Goal: Navigation & Orientation: Go to known website

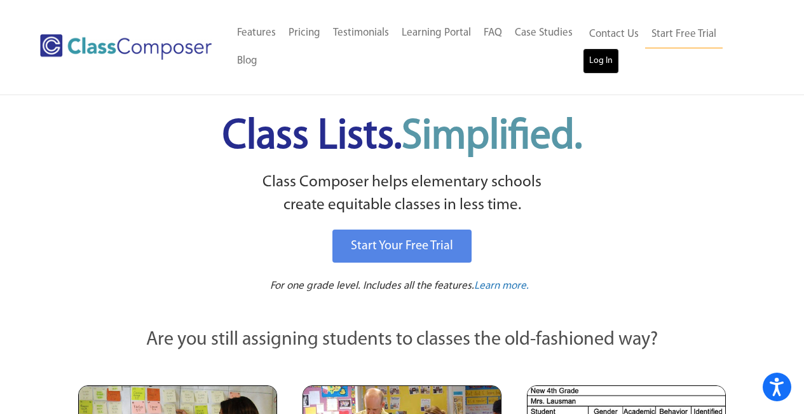
click at [610, 65] on link "Log In" at bounding box center [600, 60] width 36 height 25
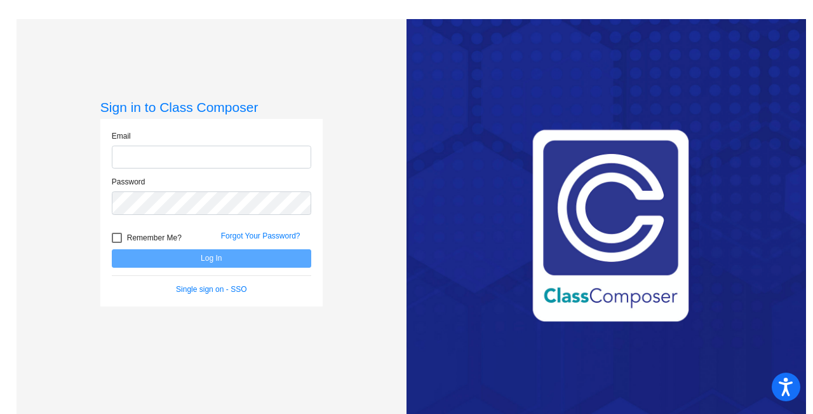
type input "mgerard@gcdsd.org"
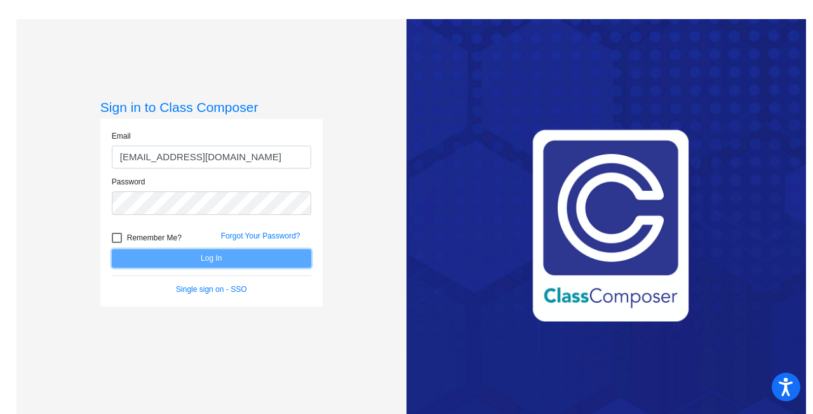
click at [243, 260] on button "Log In" at bounding box center [211, 258] width 199 height 18
